Goal: Transaction & Acquisition: Register for event/course

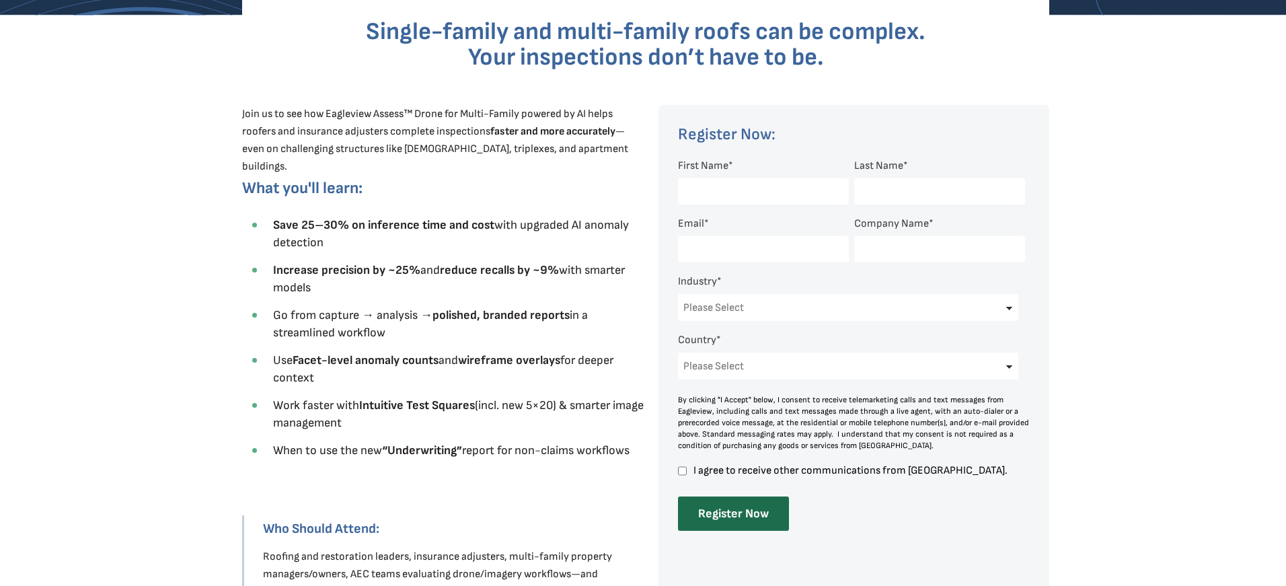
scroll to position [408, 0]
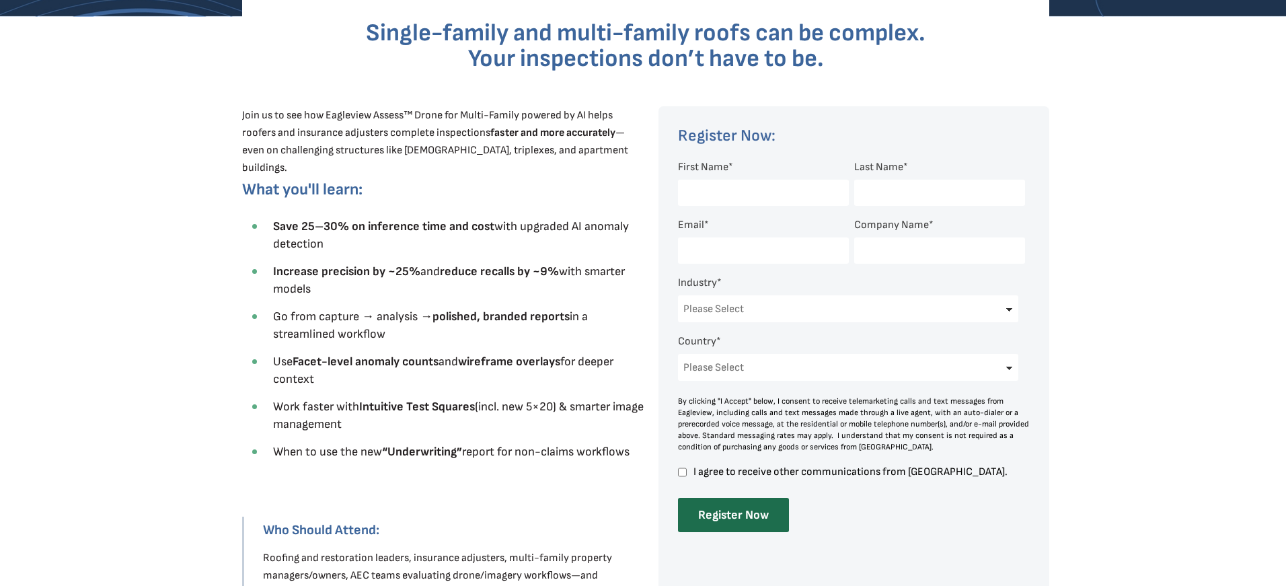
click at [701, 193] on input "First Name *" at bounding box center [763, 193] width 171 height 26
type input "[PERSON_NAME]"
type input "[EMAIL_ADDRESS][DOMAIN_NAME]"
type input "[PERSON_NAME] & [PERSON_NAME] Co"
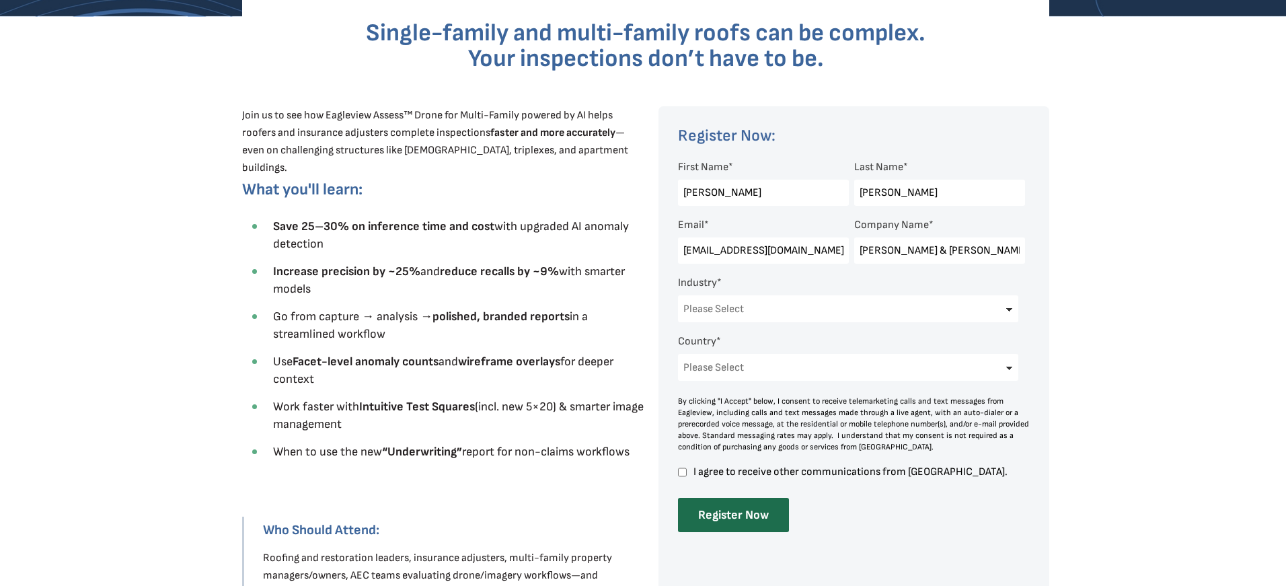
click at [873, 314] on select "Please Select Architects & Engineering Construction Electric/Gas Utilities Gove…" at bounding box center [848, 308] width 340 height 27
select select "Construction"
click at [678, 295] on select "Please Select Architects & Engineering Construction Electric/Gas Utilities Gove…" at bounding box center [848, 308] width 340 height 27
click at [762, 375] on select "Please Select [GEOGRAPHIC_DATA] [GEOGRAPHIC_DATA] [GEOGRAPHIC_DATA] [GEOGRAPHIC…" at bounding box center [848, 367] width 340 height 27
select select "[GEOGRAPHIC_DATA]"
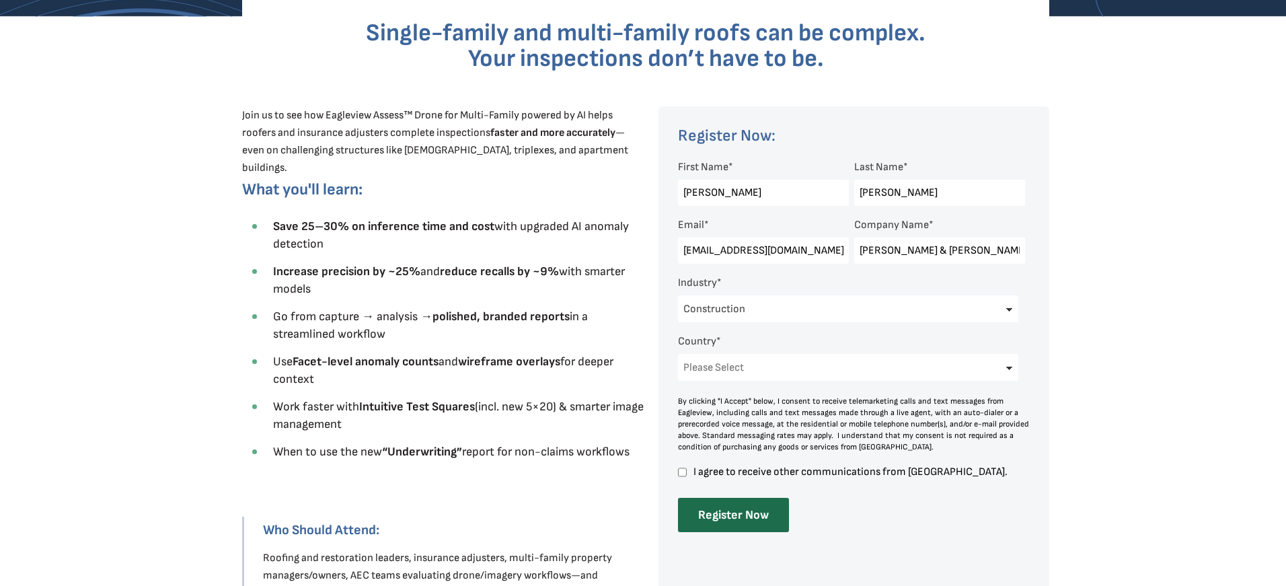
click at [678, 354] on select "Please Select [GEOGRAPHIC_DATA] [GEOGRAPHIC_DATA] [GEOGRAPHIC_DATA] [GEOGRAPHIC…" at bounding box center [848, 367] width 340 height 27
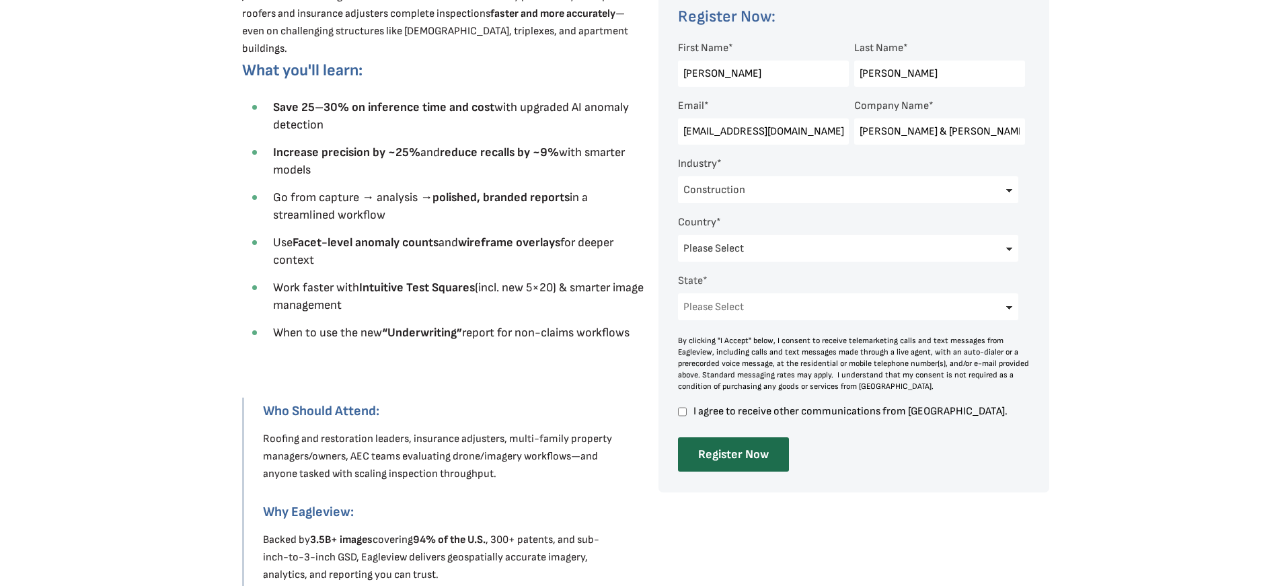
scroll to position [535, 0]
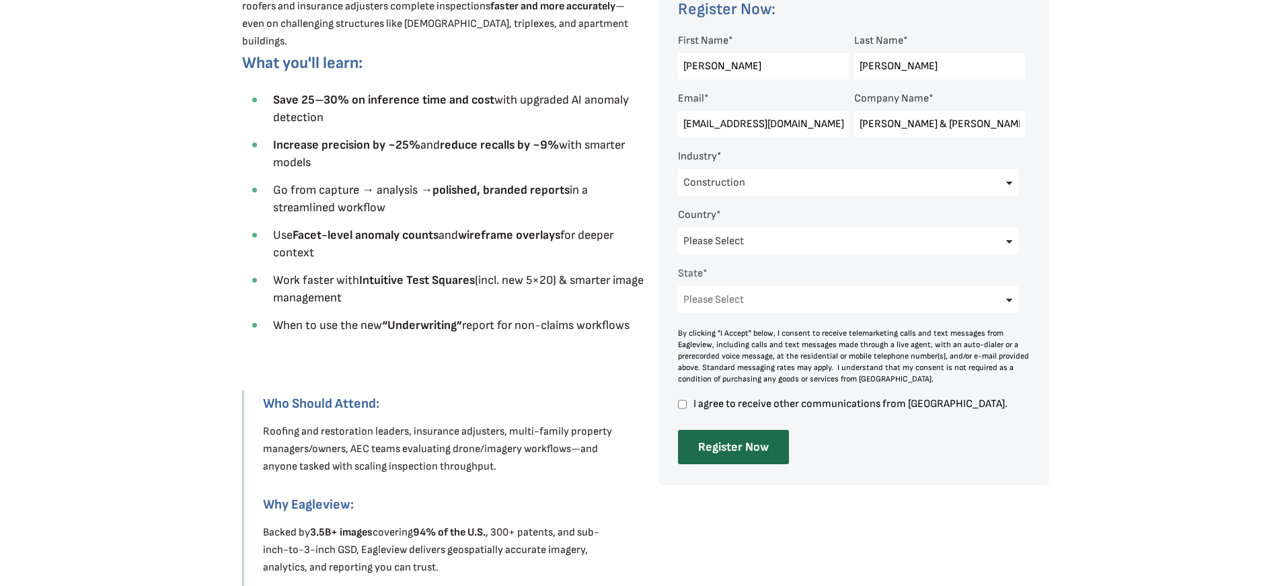
click at [726, 301] on select "Please Select [US_STATE] [US_STATE] [GEOGRAPHIC_DATA] [US_STATE] [US_STATE] [GE…" at bounding box center [848, 299] width 340 height 27
select select "[US_STATE]"
click at [678, 286] on select "Please Select [US_STATE] [US_STATE] [GEOGRAPHIC_DATA] [US_STATE] [US_STATE] [GE…" at bounding box center [848, 299] width 340 height 27
click at [684, 403] on input "I agree to receive other communications from [GEOGRAPHIC_DATA]." at bounding box center [682, 404] width 9 height 12
checkbox input "true"
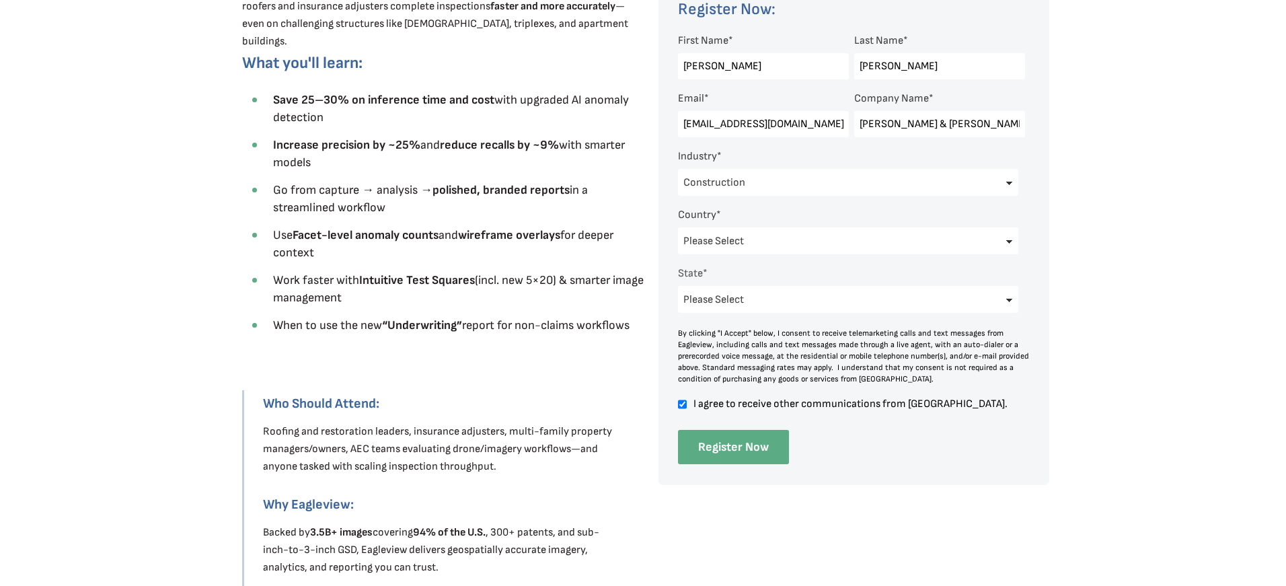
click at [711, 452] on input "Register Now" at bounding box center [733, 447] width 111 height 34
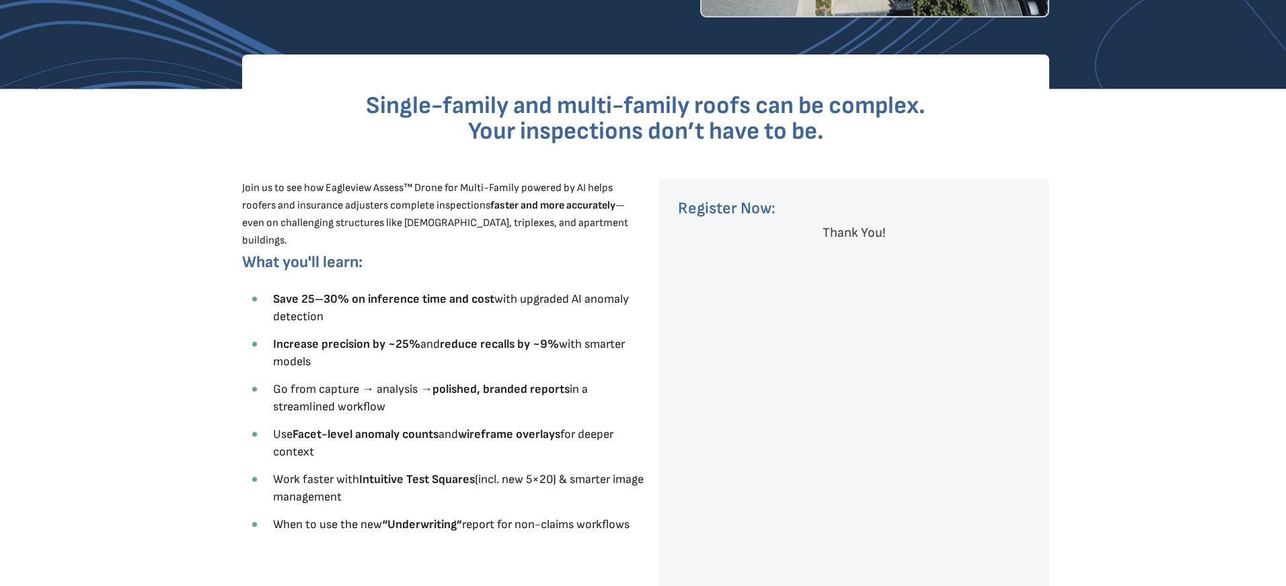
scroll to position [492, 0]
